Goal: Task Accomplishment & Management: Manage account settings

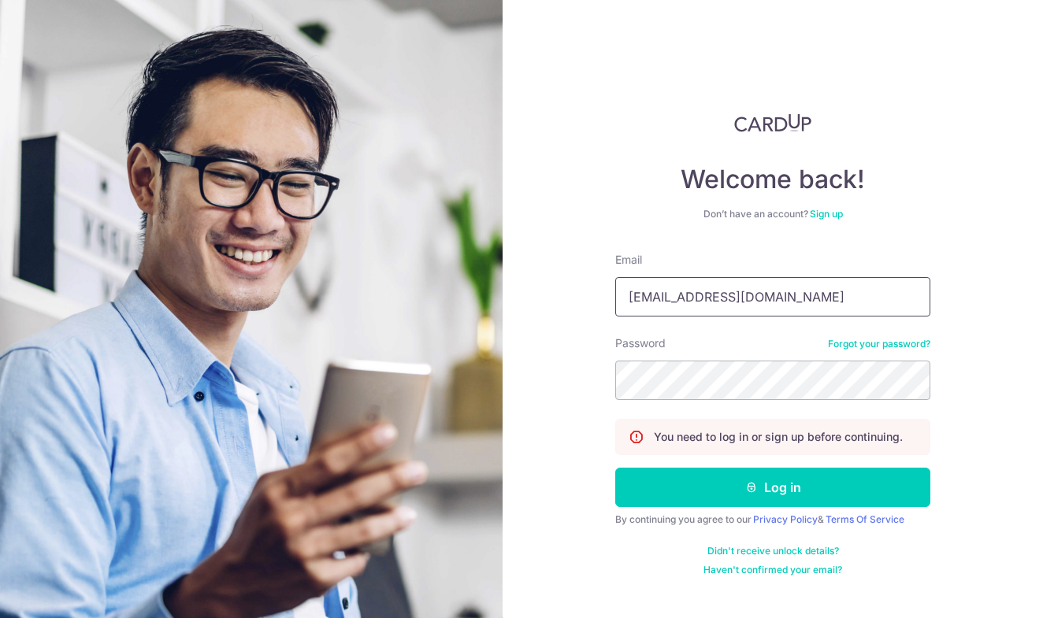
type input "[EMAIL_ADDRESS][DOMAIN_NAME]"
click at [773, 488] on button "Log in" at bounding box center [772, 487] width 315 height 39
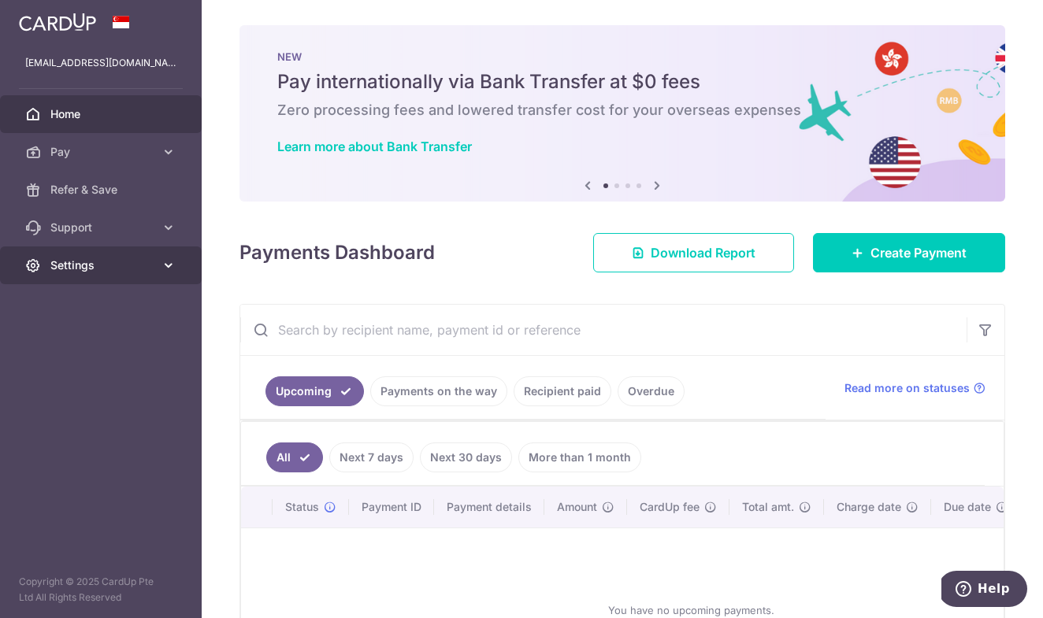
click at [124, 283] on link "Settings" at bounding box center [101, 266] width 202 height 38
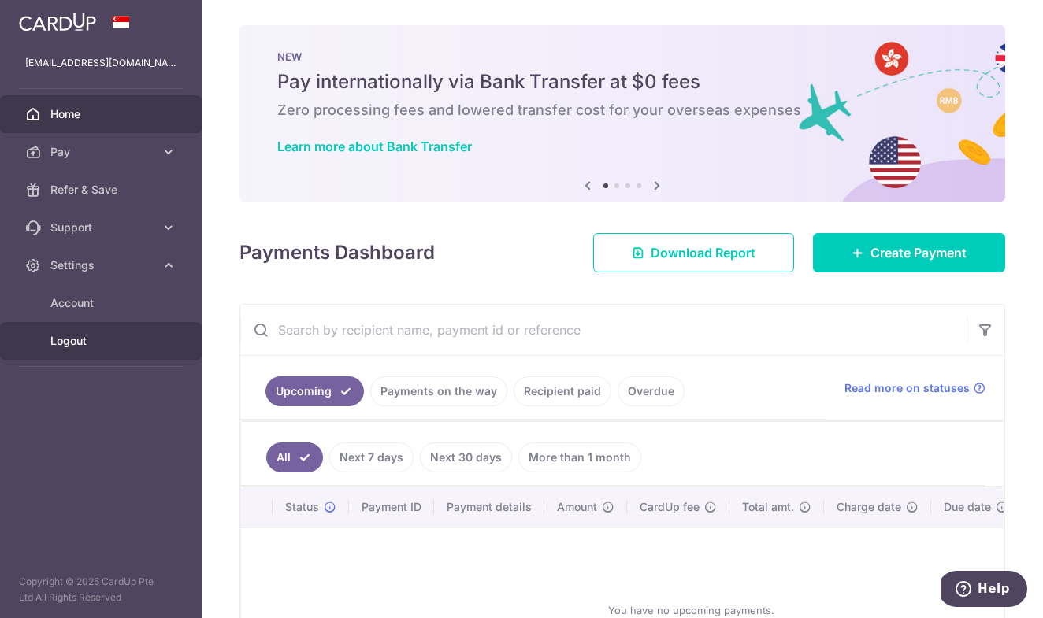
click at [85, 341] on span "Logout" at bounding box center [102, 341] width 104 height 16
